Goal: Task Accomplishment & Management: Use online tool/utility

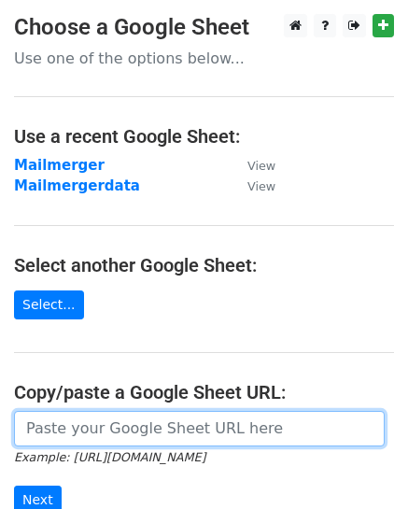
click at [91, 424] on input "url" at bounding box center [199, 428] width 371 height 35
click at [80, 431] on input "url" at bounding box center [199, 428] width 371 height 35
paste input "[URL][DOMAIN_NAME]"
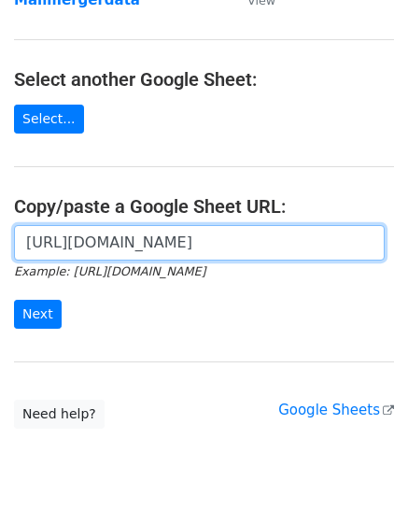
scroll to position [187, 0]
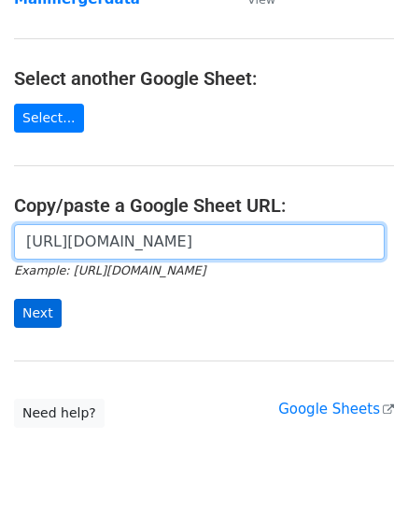
type input "[URL][DOMAIN_NAME]"
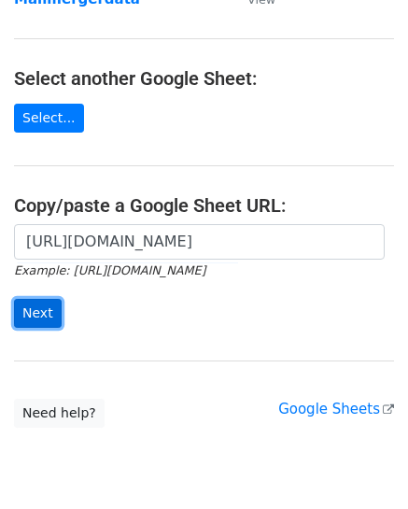
scroll to position [0, 0]
click at [22, 317] on input "Next" at bounding box center [38, 313] width 48 height 29
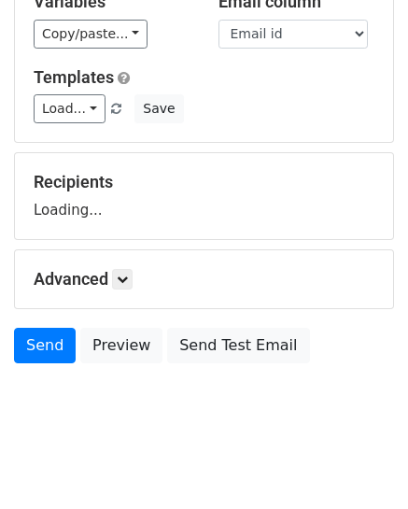
scroll to position [138, 0]
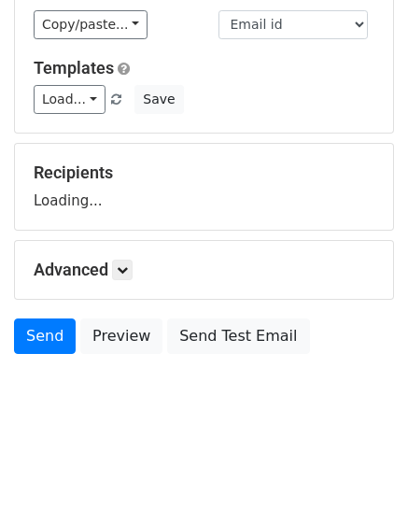
click at [50, 299] on div "Advanced Tracking Track Opens UTM Codes Track Clicks Filters Only include sprea…" at bounding box center [204, 270] width 378 height 58
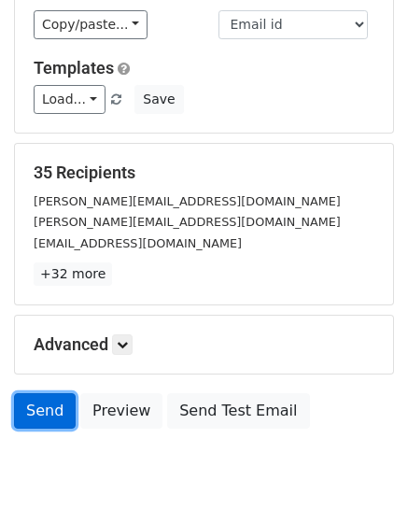
click at [54, 402] on link "Send" at bounding box center [45, 410] width 62 height 35
click at [29, 411] on link "Send" at bounding box center [45, 410] width 62 height 35
